Goal: Information Seeking & Learning: Learn about a topic

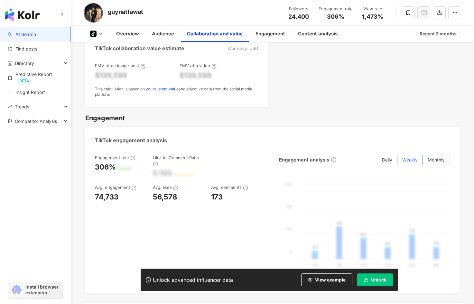
scroll to position [611, 0]
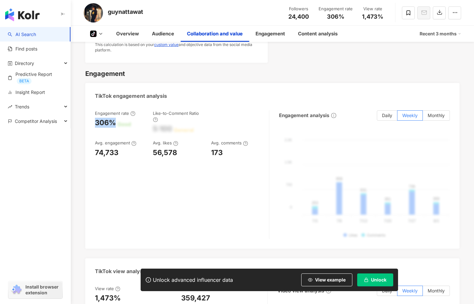
drag, startPoint x: 115, startPoint y: 122, endPoint x: 96, endPoint y: 123, distance: 19.6
click at [96, 123] on div "306%" at bounding box center [105, 123] width 21 height 10
copy div "306%"
drag, startPoint x: 182, startPoint y: 154, endPoint x: 153, endPoint y: 154, distance: 28.9
click at [153, 153] on div "56,578" at bounding box center [178, 153] width 51 height 10
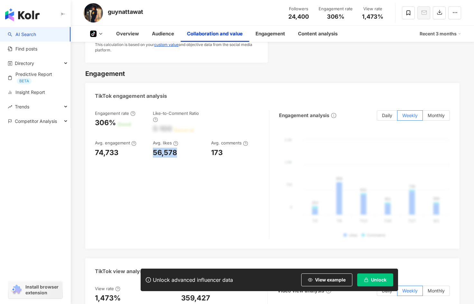
copy div "56,578"
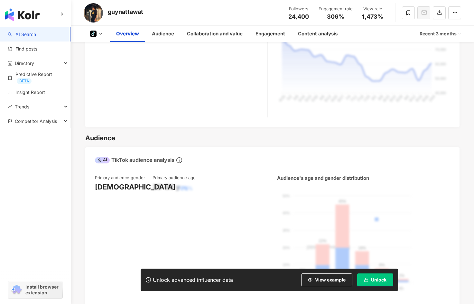
scroll to position [225, 0]
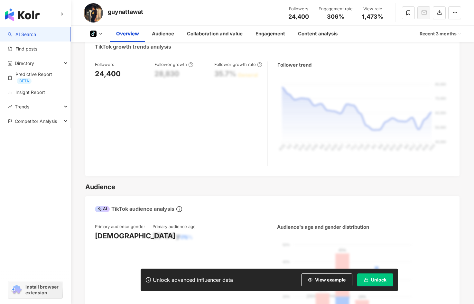
click at [93, 36] on icon at bounding box center [93, 34] width 4 height 4
click at [110, 44] on button "tiktok-icon TikTok" at bounding box center [106, 45] width 39 height 9
click at [100, 14] on img at bounding box center [93, 12] width 19 height 19
click at [91, 33] on icon at bounding box center [93, 34] width 6 height 6
click at [99, 43] on button "tiktok-icon TikTok" at bounding box center [106, 45] width 39 height 9
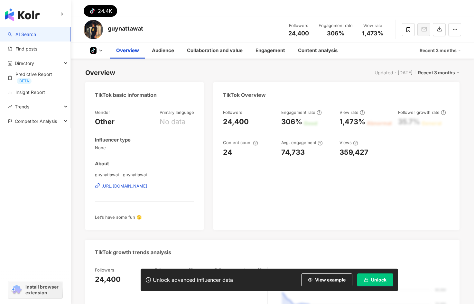
scroll to position [0, 0]
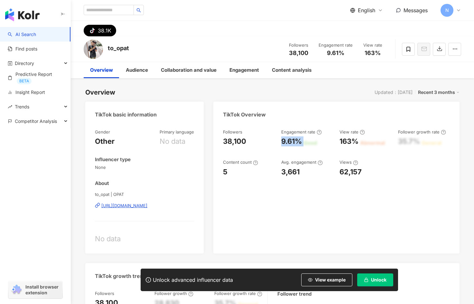
drag, startPoint x: 293, startPoint y: 142, endPoint x: 279, endPoint y: 150, distance: 15.4
click at [280, 142] on div "Followers 38,100 Engagement rate 9.61% Good View rate 163% Abnormal Follower gr…" at bounding box center [336, 153] width 227 height 48
copy div "9.61% Good"
drag, startPoint x: 304, startPoint y: 171, endPoint x: 280, endPoint y: 173, distance: 23.9
click at [280, 173] on div "Followers 38,100 Engagement rate 9.61% Good View rate 163% Abnormal Follower gr…" at bounding box center [336, 153] width 227 height 48
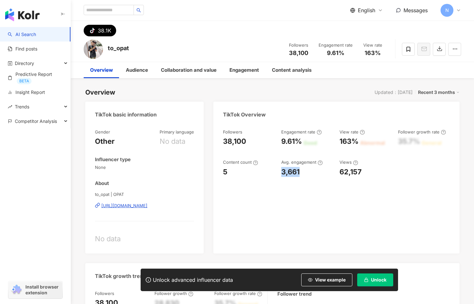
copy div "3,661"
